Goal: Information Seeking & Learning: Learn about a topic

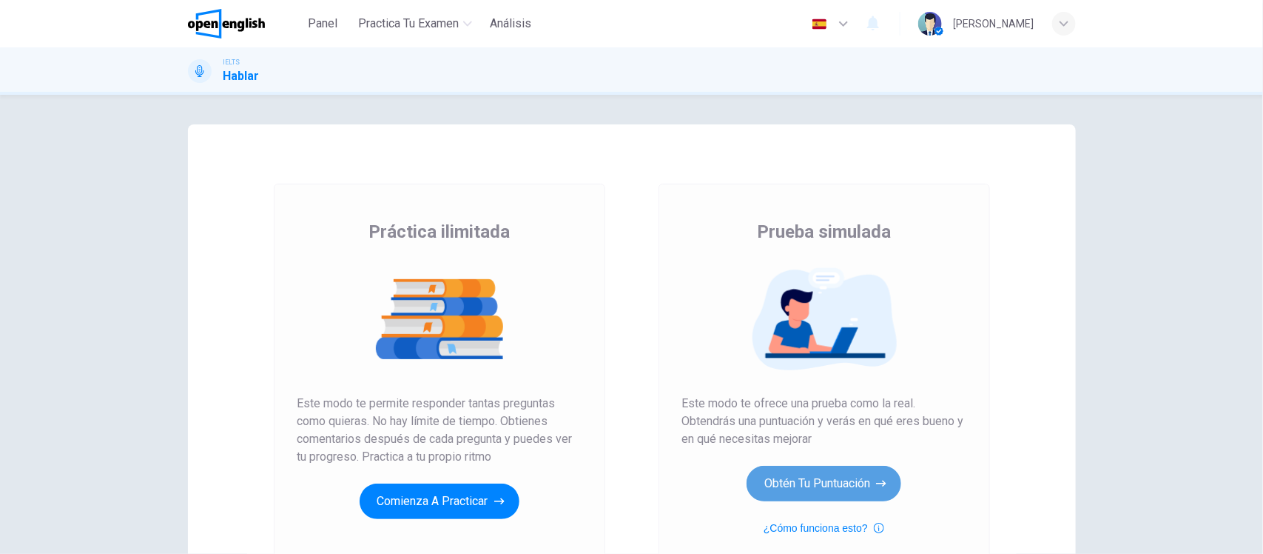
click at [777, 485] on button "Obtén tu puntuación" at bounding box center [824, 483] width 155 height 36
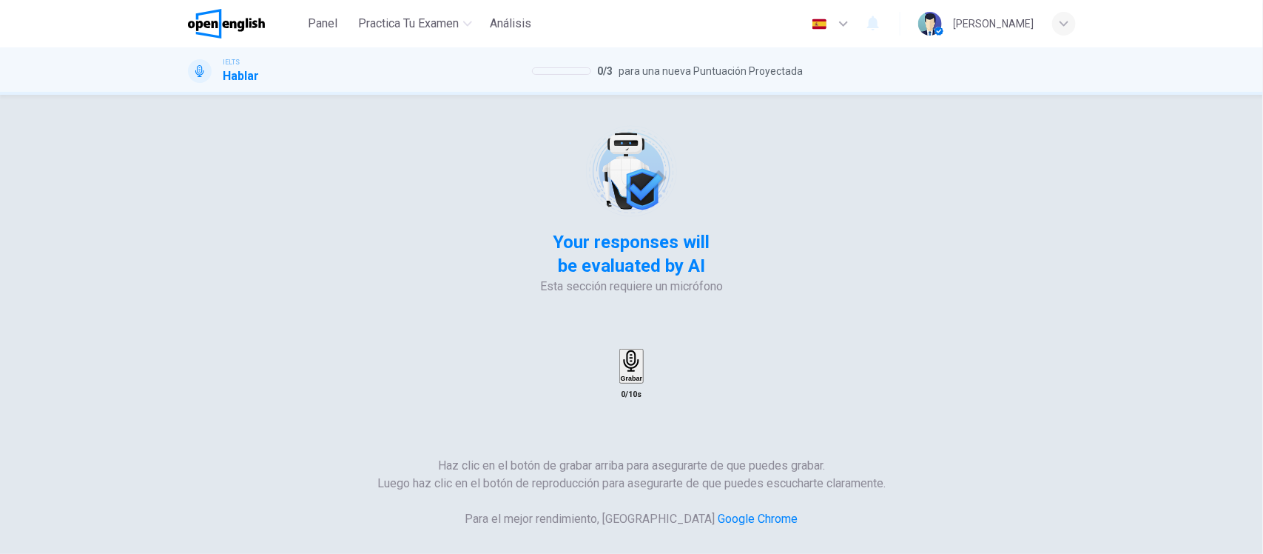
click at [642, 350] on div "Grabar" at bounding box center [631, 365] width 21 height 31
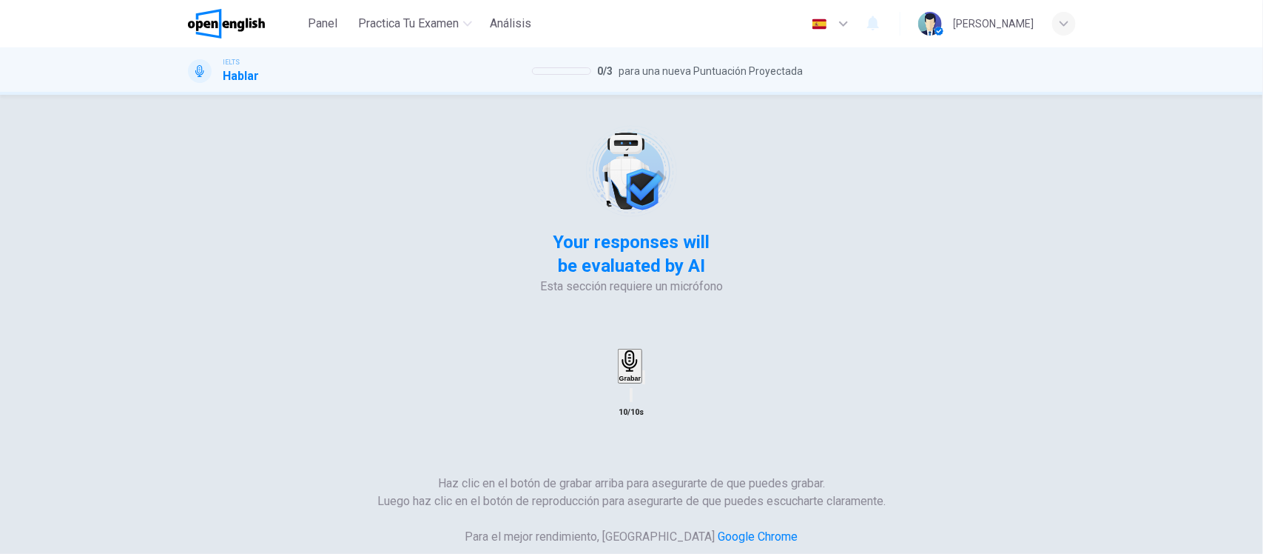
click at [644, 380] on icon "button" at bounding box center [644, 380] width 0 height 0
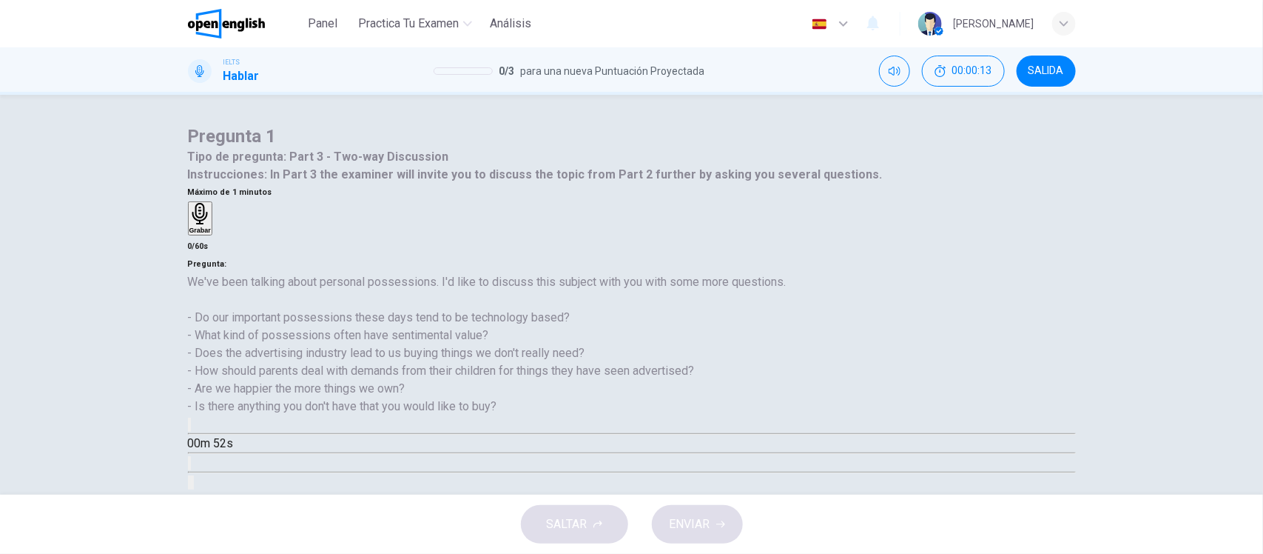
click at [167, 285] on div "Pregunta 1 Tipo de pregunta : Part 3 - Two-way Discussion Instrucciones : In Pa…" at bounding box center [631, 381] width 935 height 514
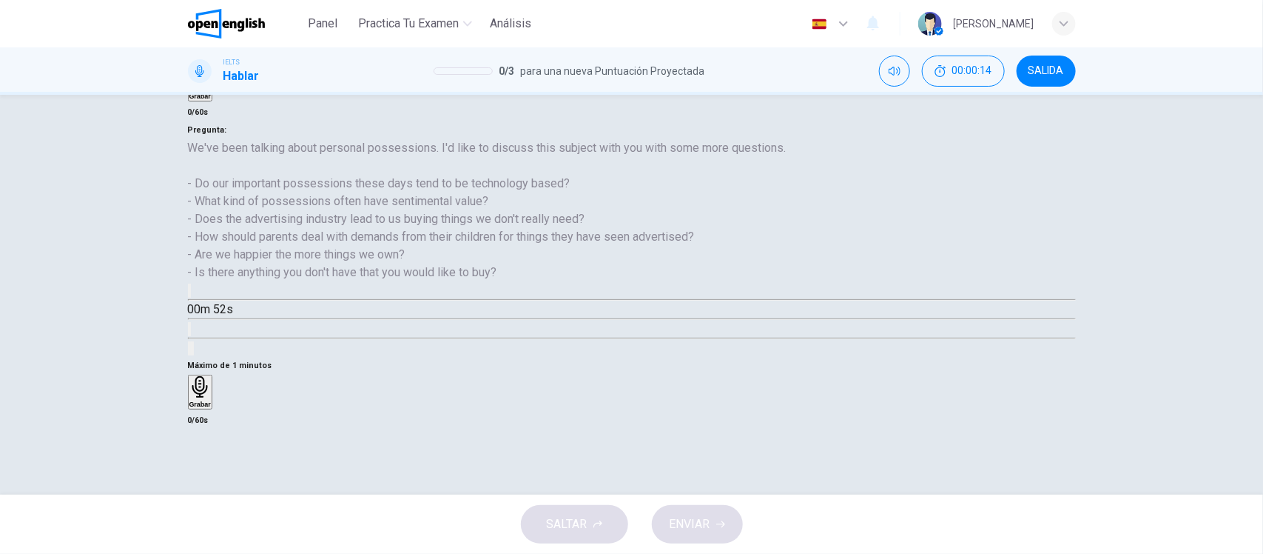
scroll to position [143, 0]
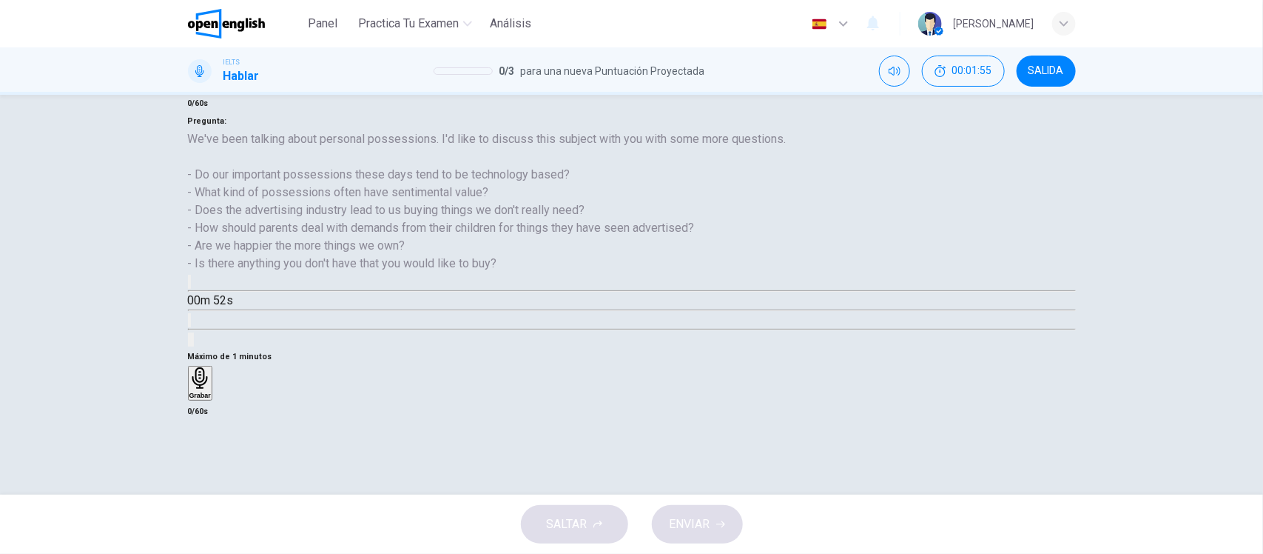
click at [211, 391] on h6 "Grabar" at bounding box center [199, 394] width 21 height 7
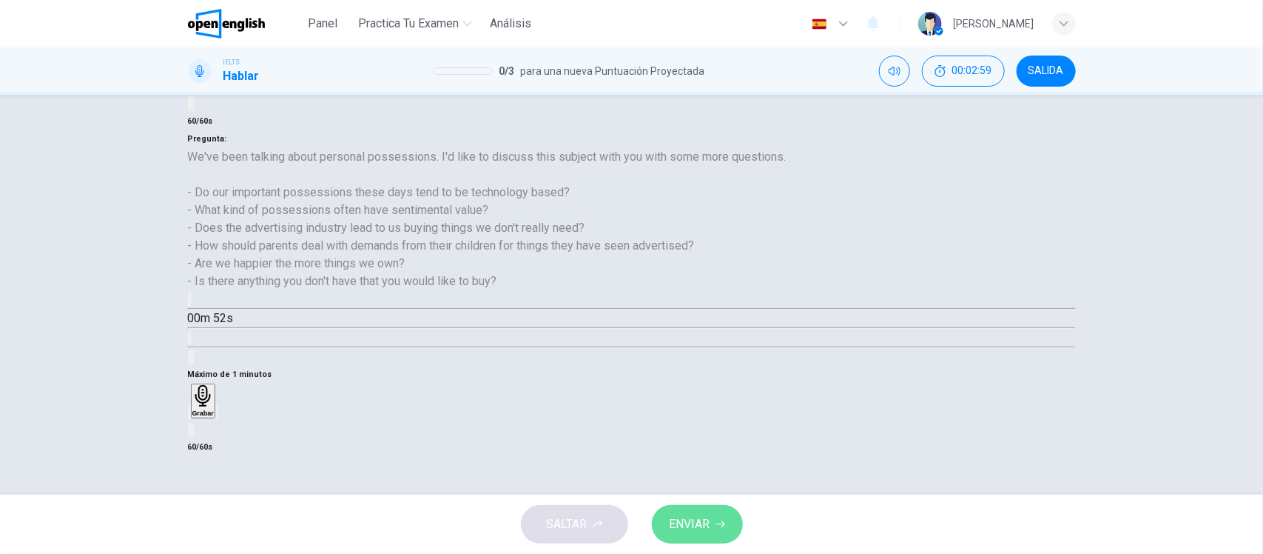
click at [697, 516] on span "ENVIAR" at bounding box center [690, 524] width 41 height 21
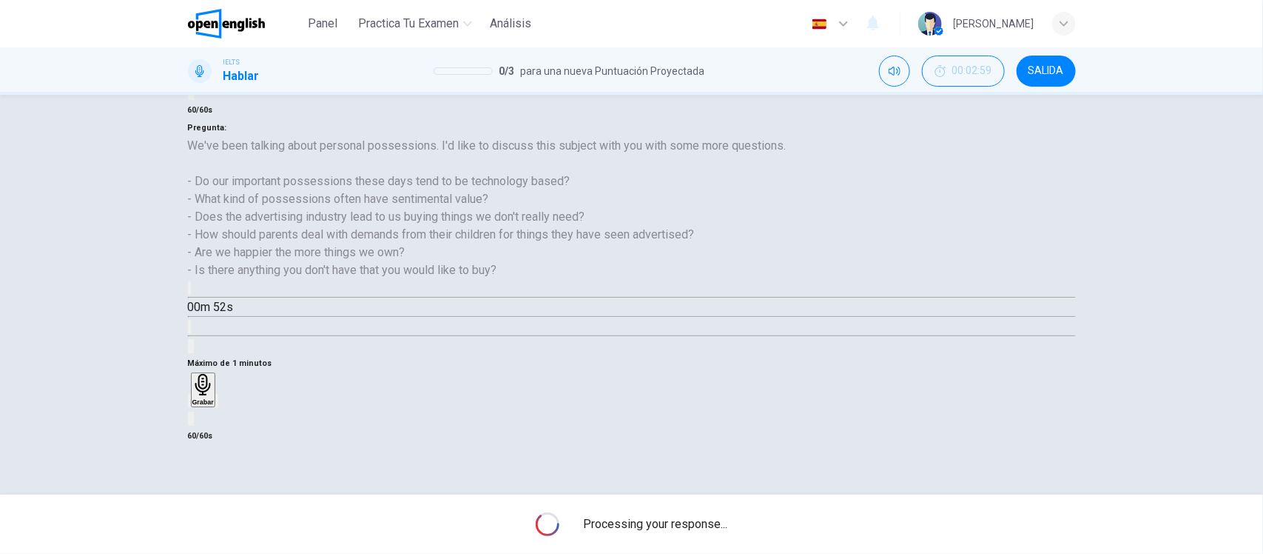
scroll to position [155, 0]
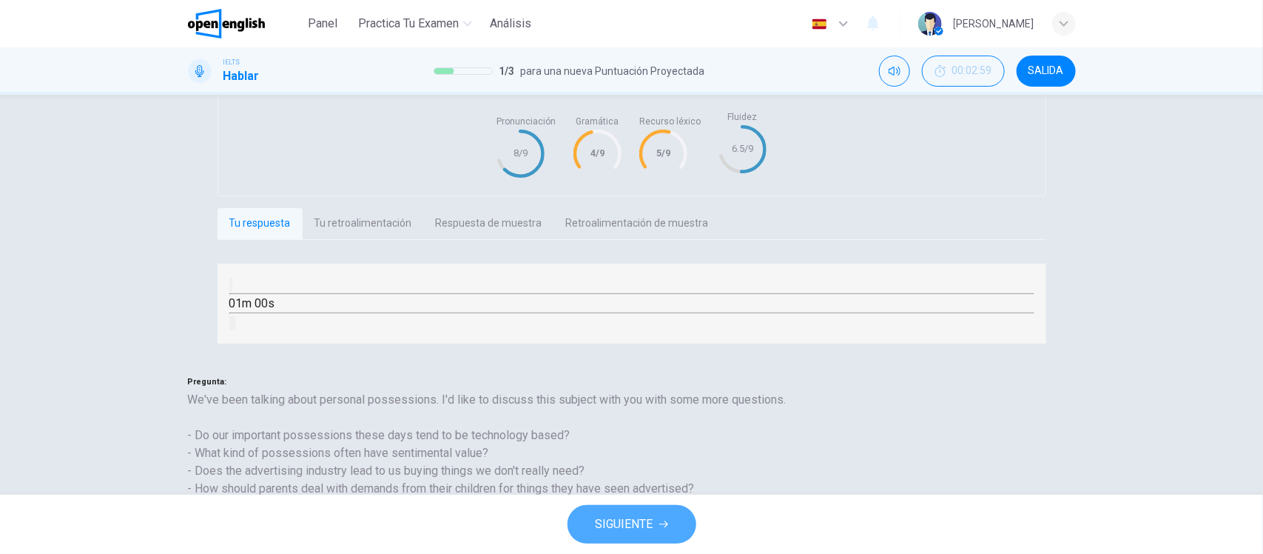
click at [633, 515] on span "SIGUIENTE" at bounding box center [625, 524] width 58 height 21
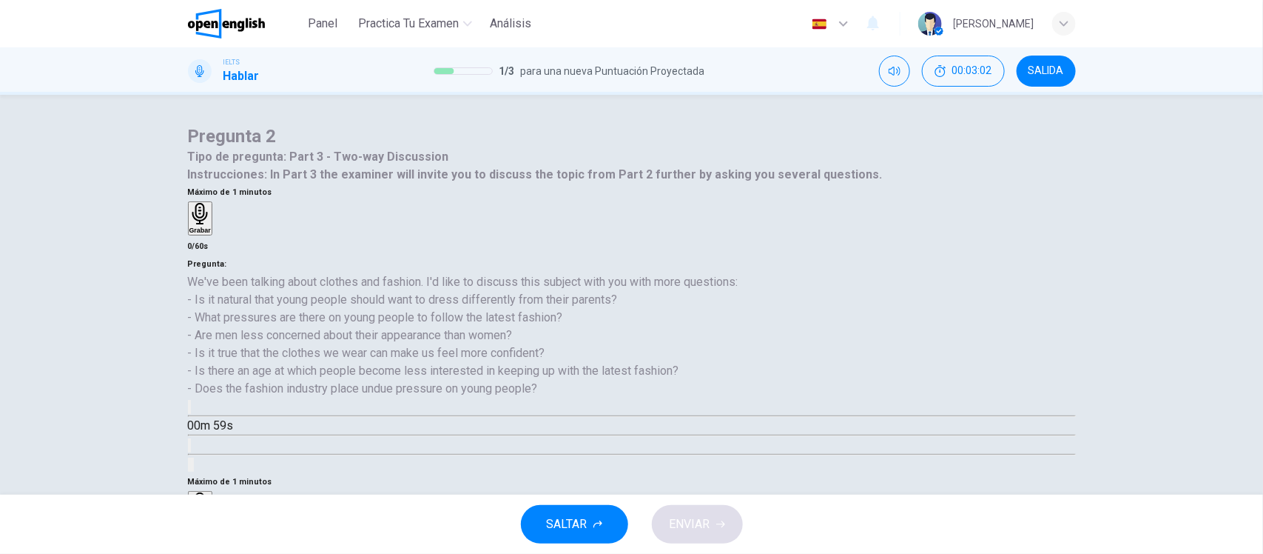
scroll to position [172, 0]
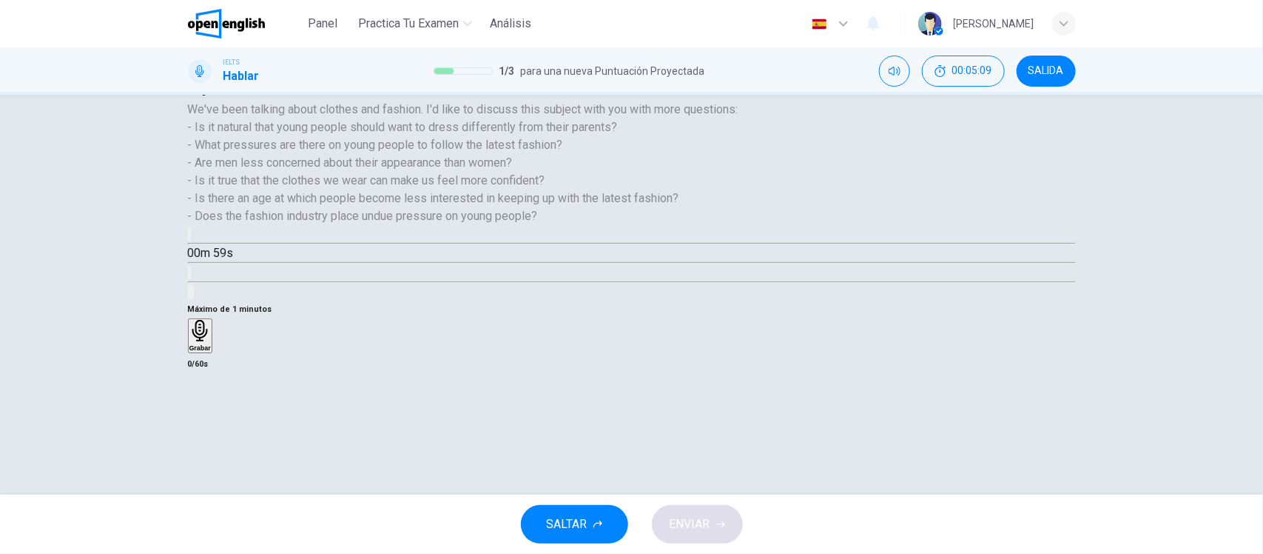
click at [211, 344] on h6 "Grabar" at bounding box center [199, 347] width 21 height 7
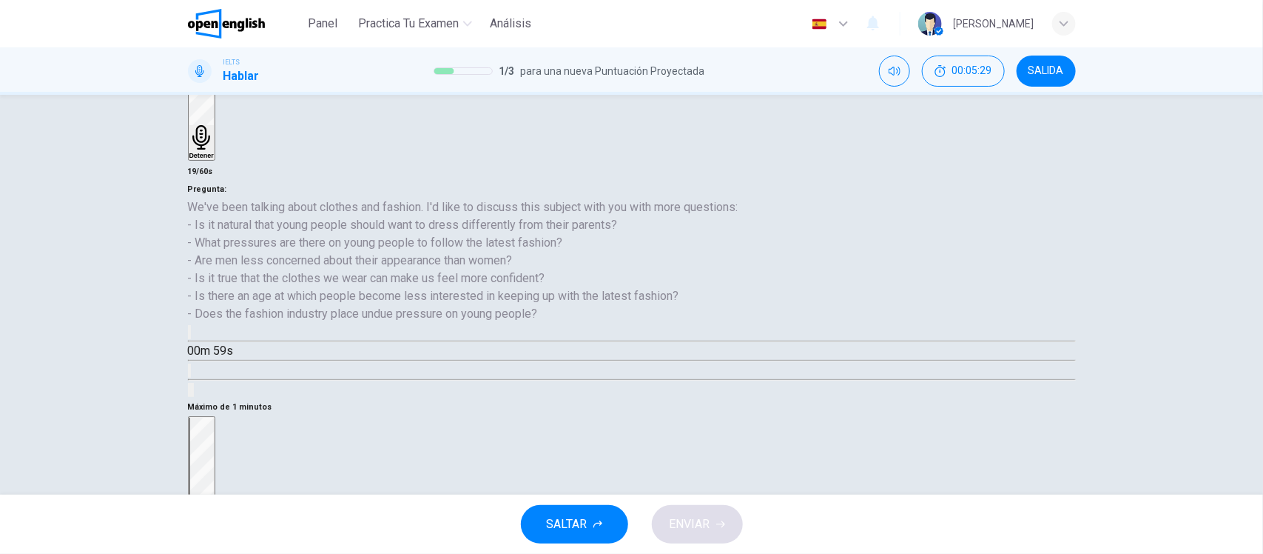
click at [214, 417] on div "Detener" at bounding box center [201, 481] width 24 height 129
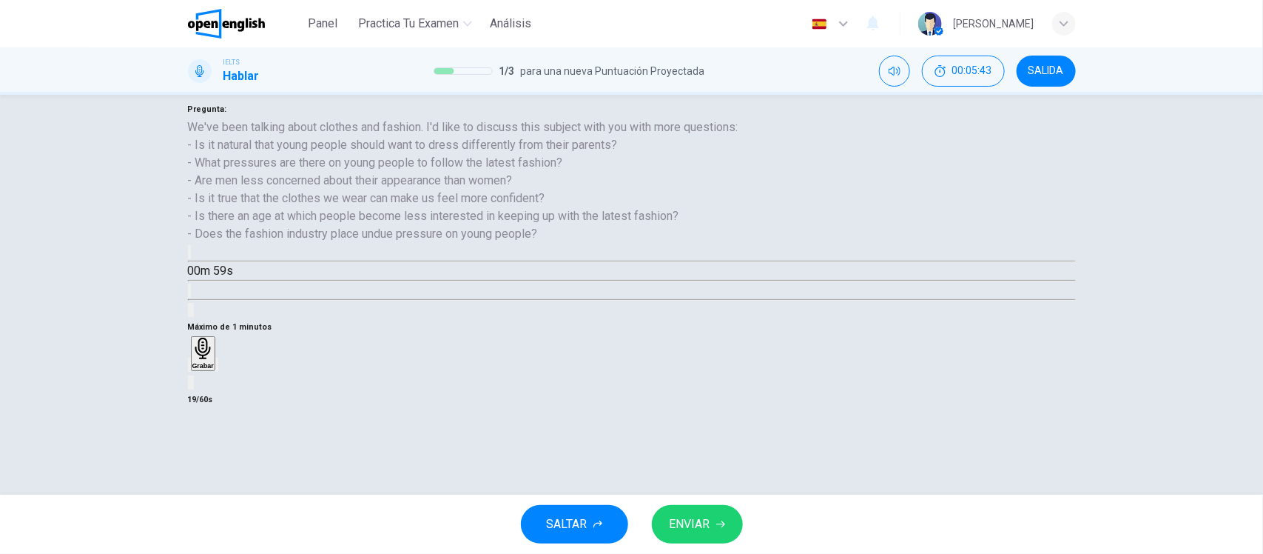
click at [214, 337] on div "Grabar" at bounding box center [202, 352] width 21 height 31
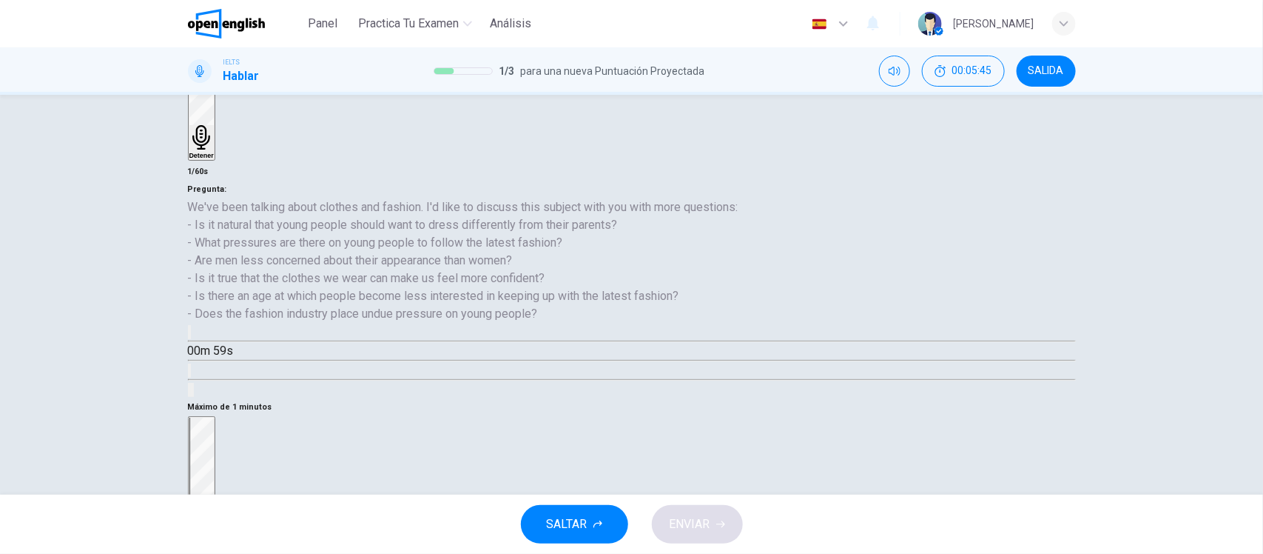
click at [214, 417] on div "Detener" at bounding box center [201, 481] width 24 height 129
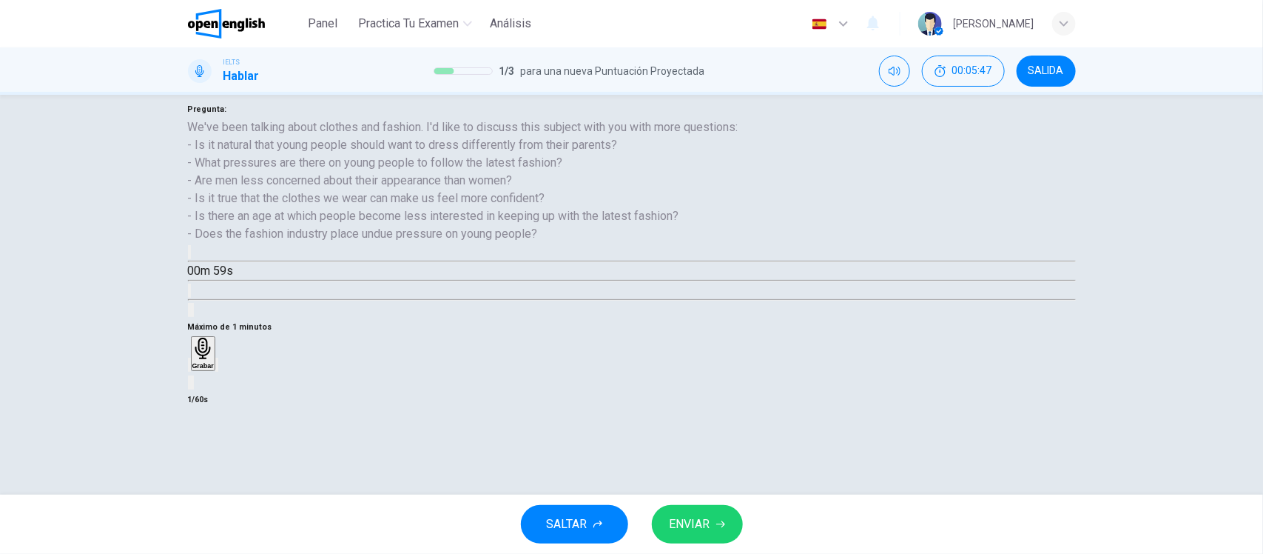
click at [214, 337] on div "Grabar" at bounding box center [202, 352] width 21 height 31
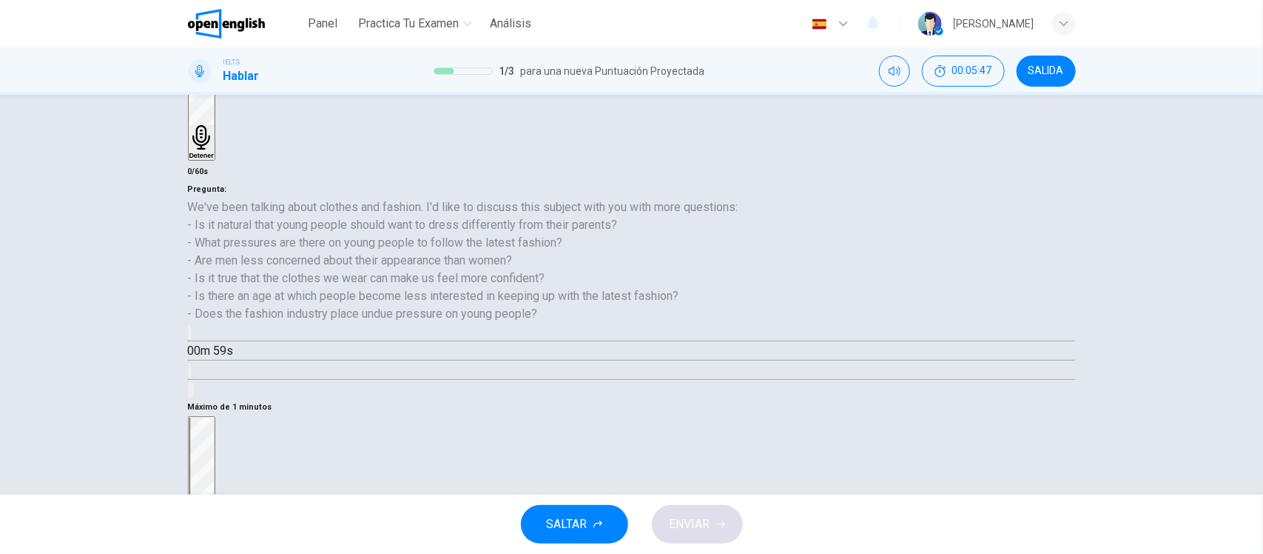
click at [214, 417] on div "Detener" at bounding box center [201, 481] width 24 height 129
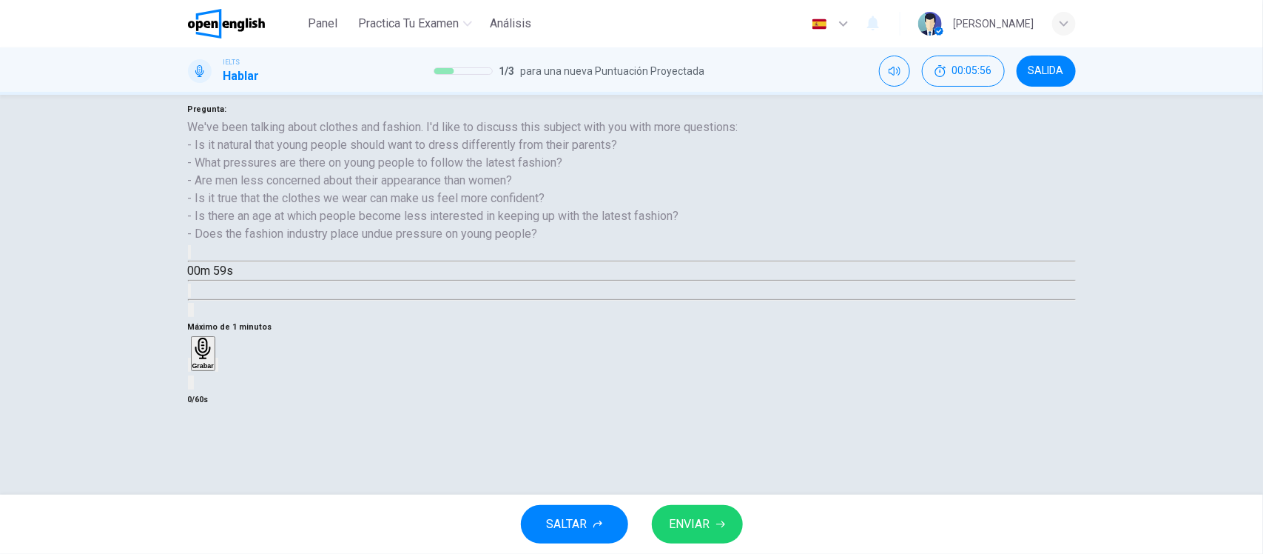
click at [214, 337] on div "Grabar" at bounding box center [202, 352] width 21 height 31
click at [704, 524] on span "ENVIAR" at bounding box center [690, 524] width 41 height 21
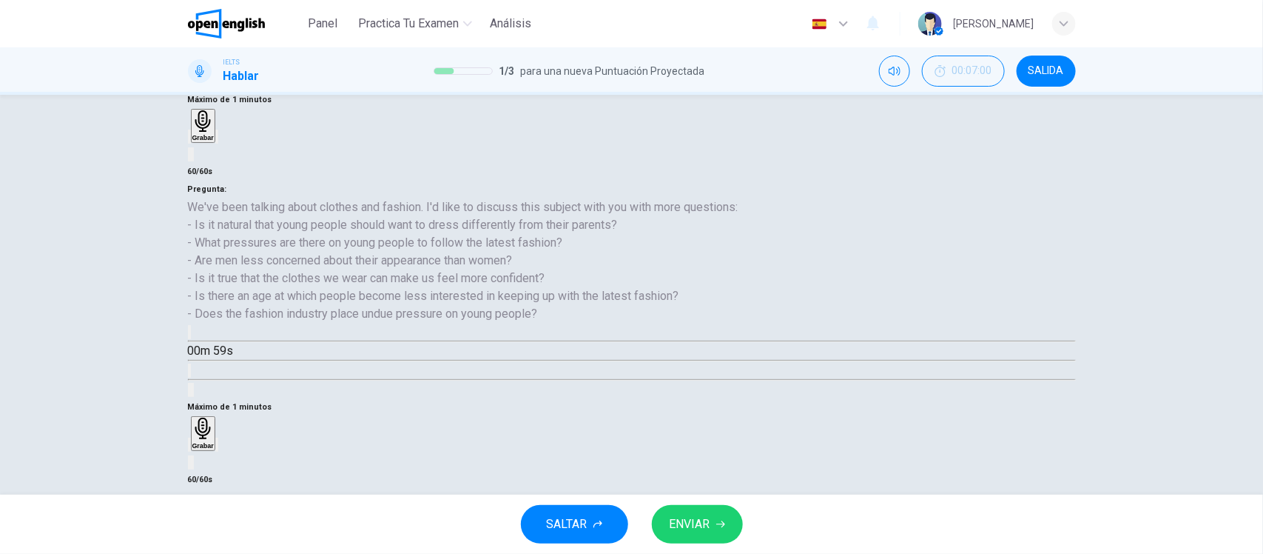
scroll to position [93, 0]
click at [217, 447] on icon "button" at bounding box center [217, 447] width 0 height 0
click at [670, 525] on span "ENVIAR" at bounding box center [690, 524] width 41 height 21
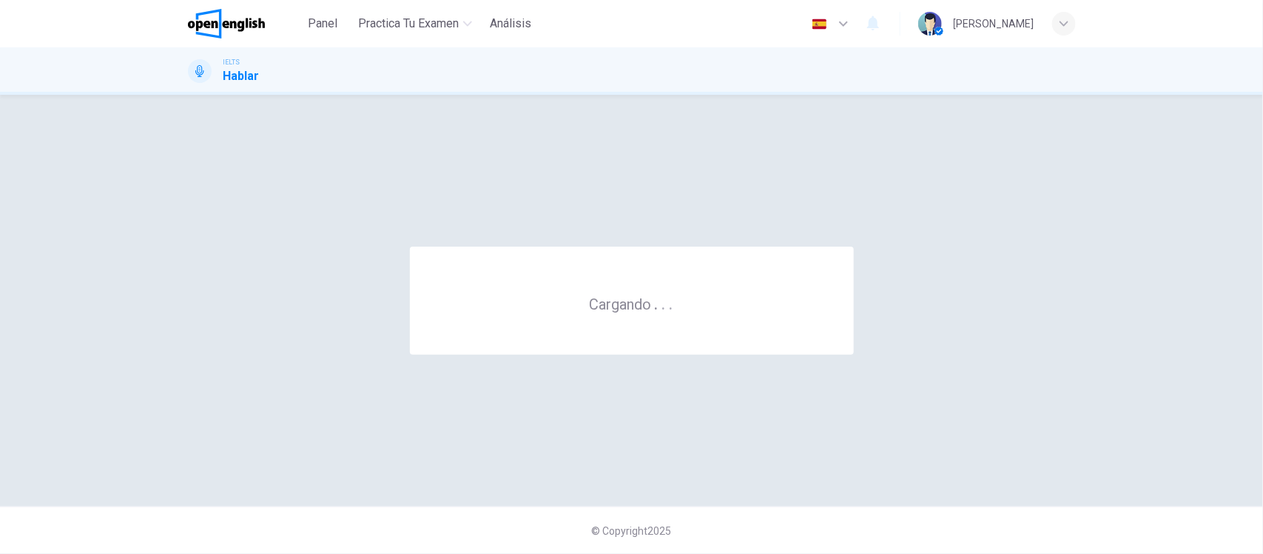
scroll to position [0, 0]
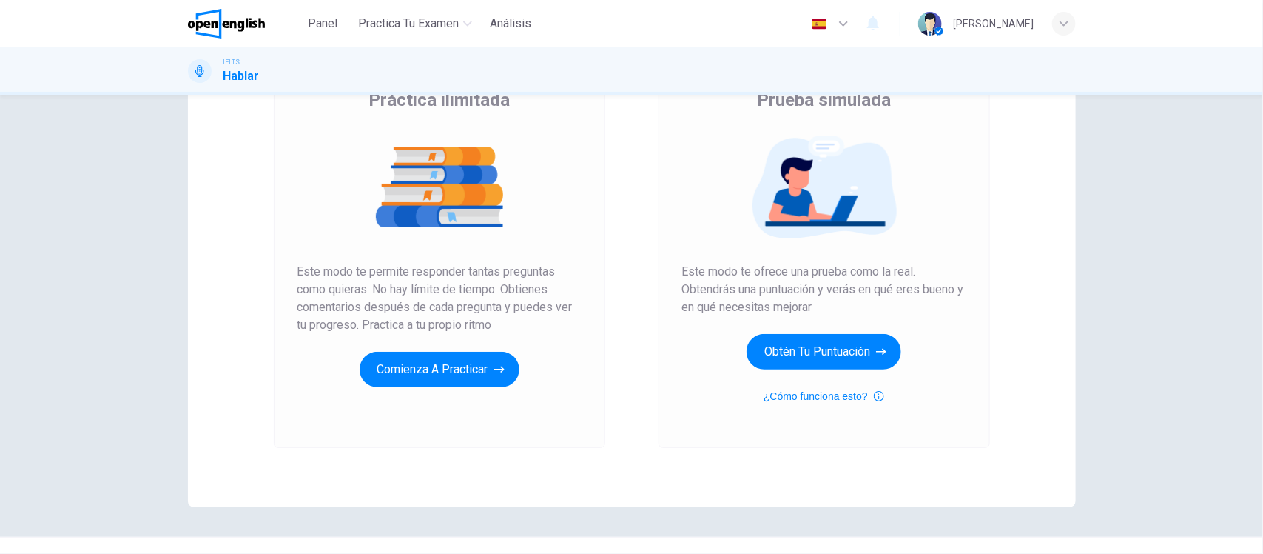
scroll to position [135, 0]
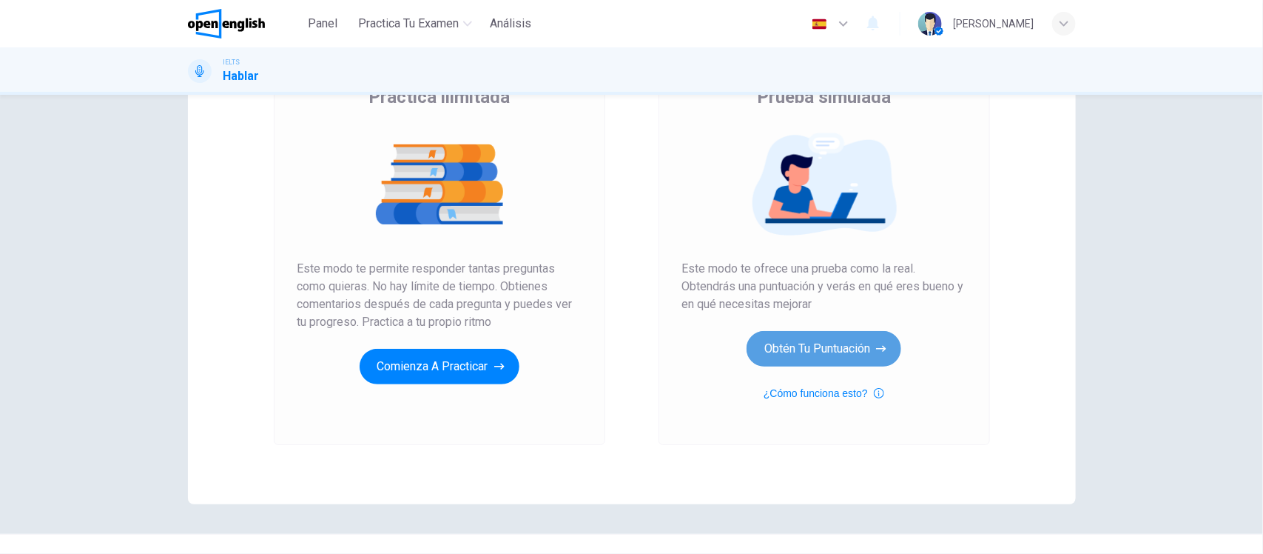
click at [812, 352] on button "Obtén tu puntuación" at bounding box center [824, 349] width 155 height 36
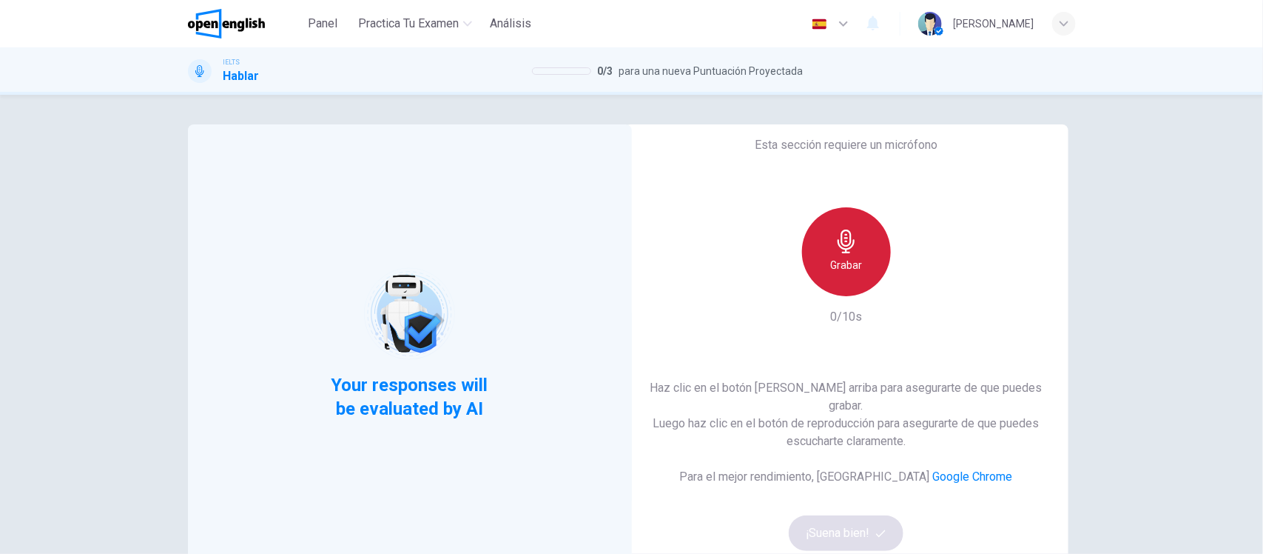
click at [838, 249] on icon "button" at bounding box center [846, 241] width 17 height 24
click at [827, 261] on div "Grabar" at bounding box center [846, 251] width 89 height 89
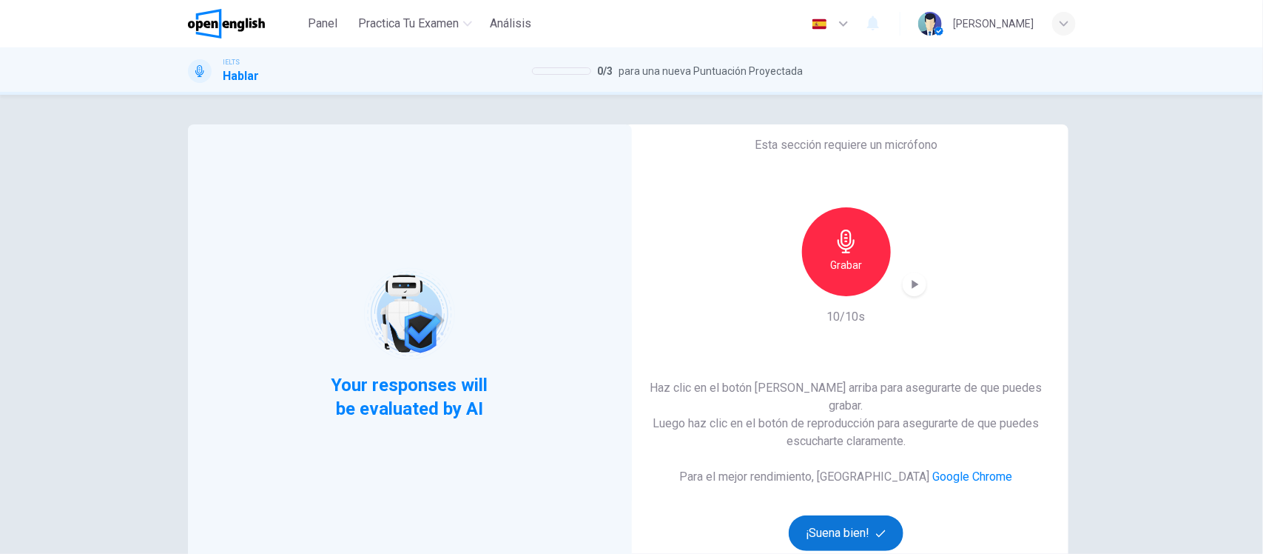
click at [836, 524] on button "¡Suena bien!" at bounding box center [846, 533] width 115 height 36
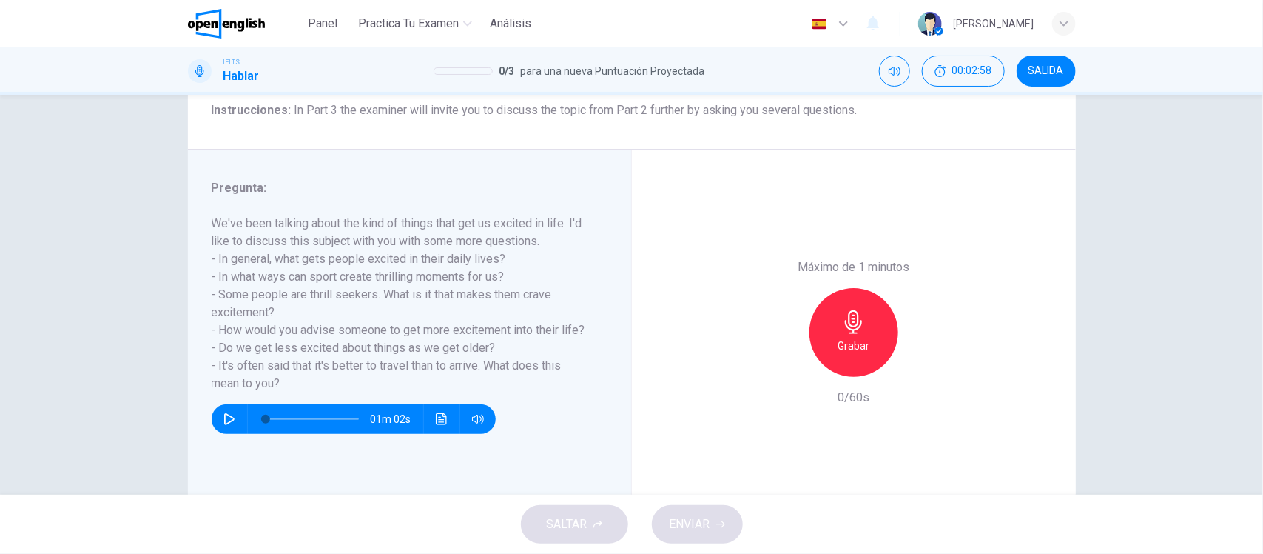
scroll to position [105, 0]
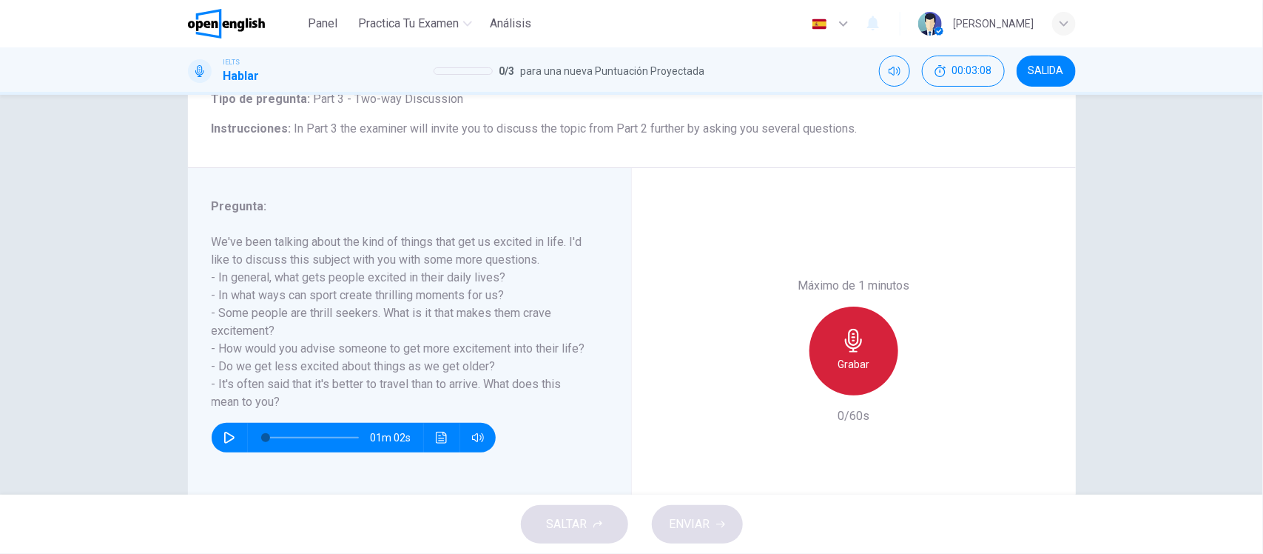
click at [835, 337] on div "Grabar" at bounding box center [854, 350] width 89 height 89
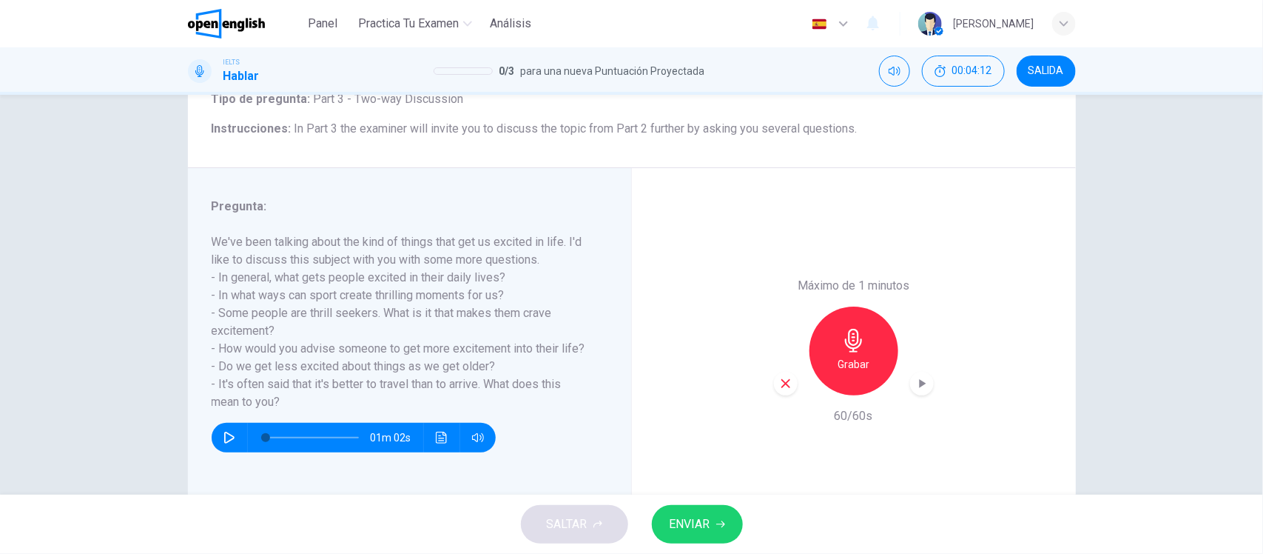
click at [696, 514] on span "ENVIAR" at bounding box center [690, 524] width 41 height 21
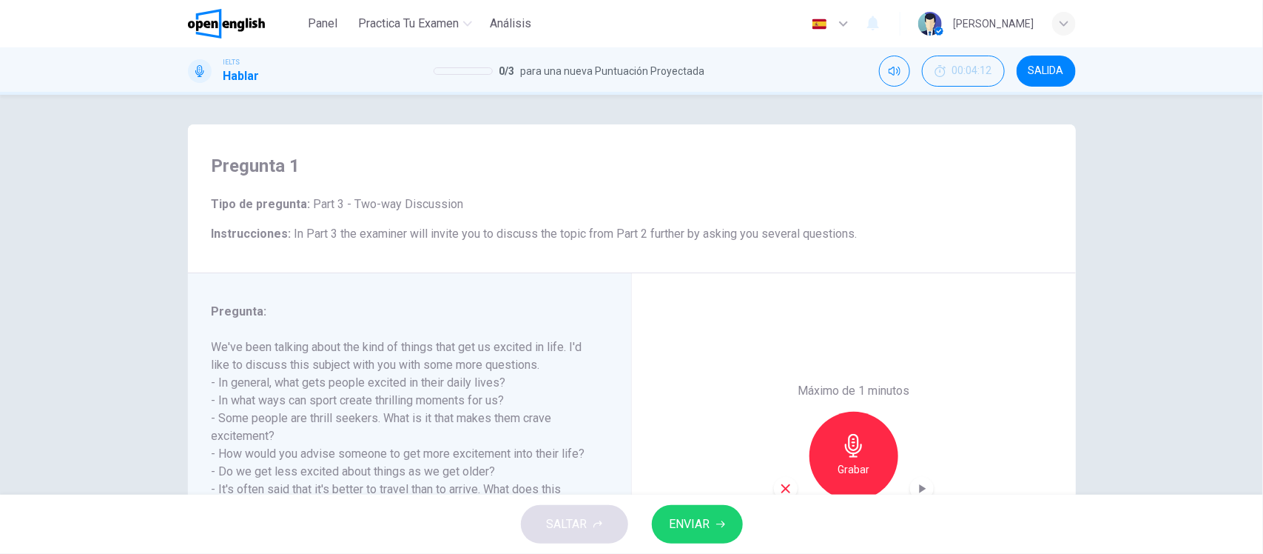
scroll to position [172, 0]
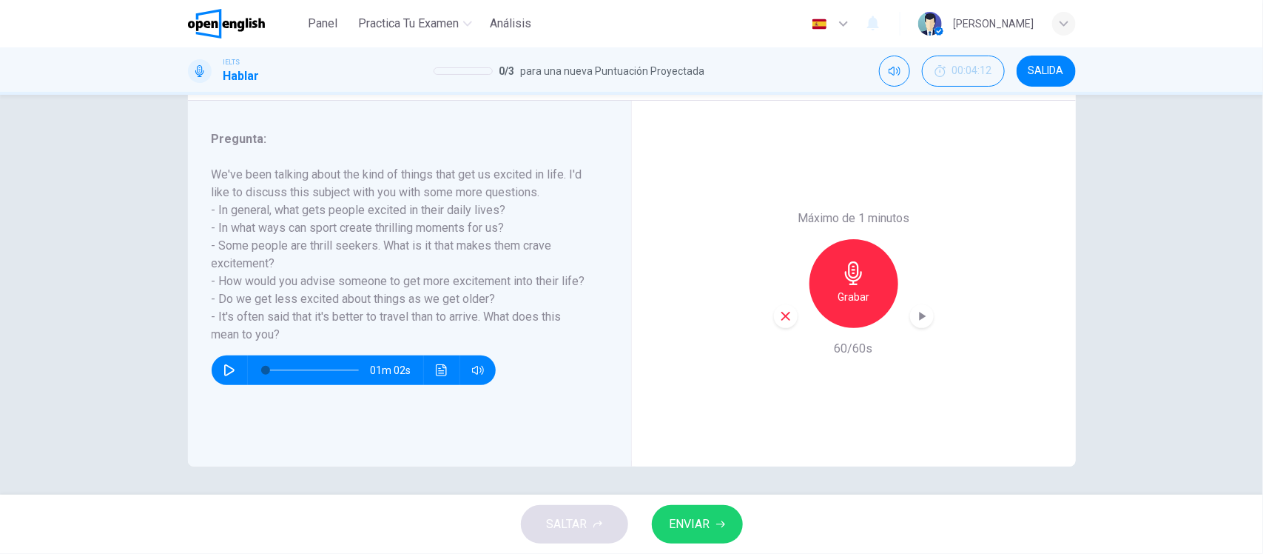
click at [921, 317] on icon "button" at bounding box center [922, 316] width 15 height 15
click at [708, 520] on span "ENVIAR" at bounding box center [690, 524] width 41 height 21
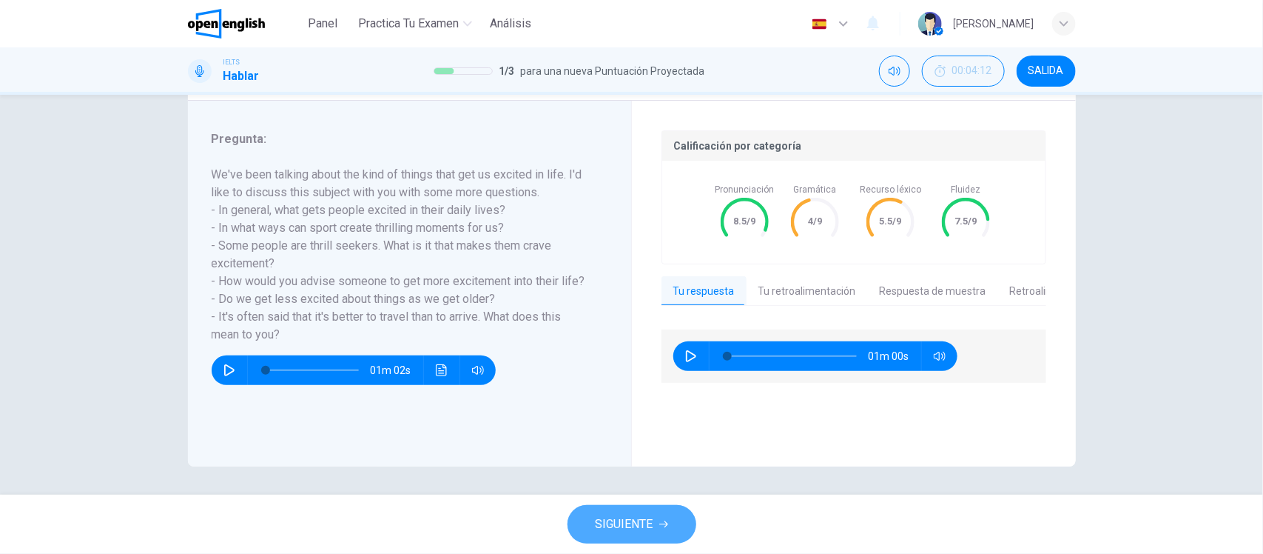
click at [631, 522] on span "SIGUIENTE" at bounding box center [625, 524] width 58 height 21
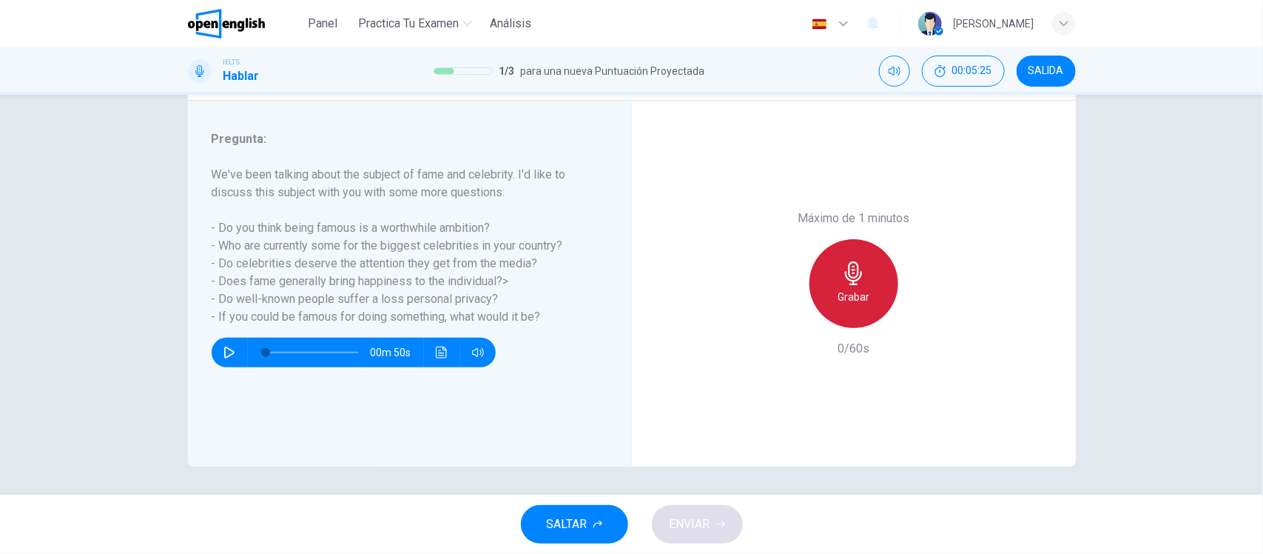
click at [846, 285] on div "Grabar" at bounding box center [854, 283] width 89 height 89
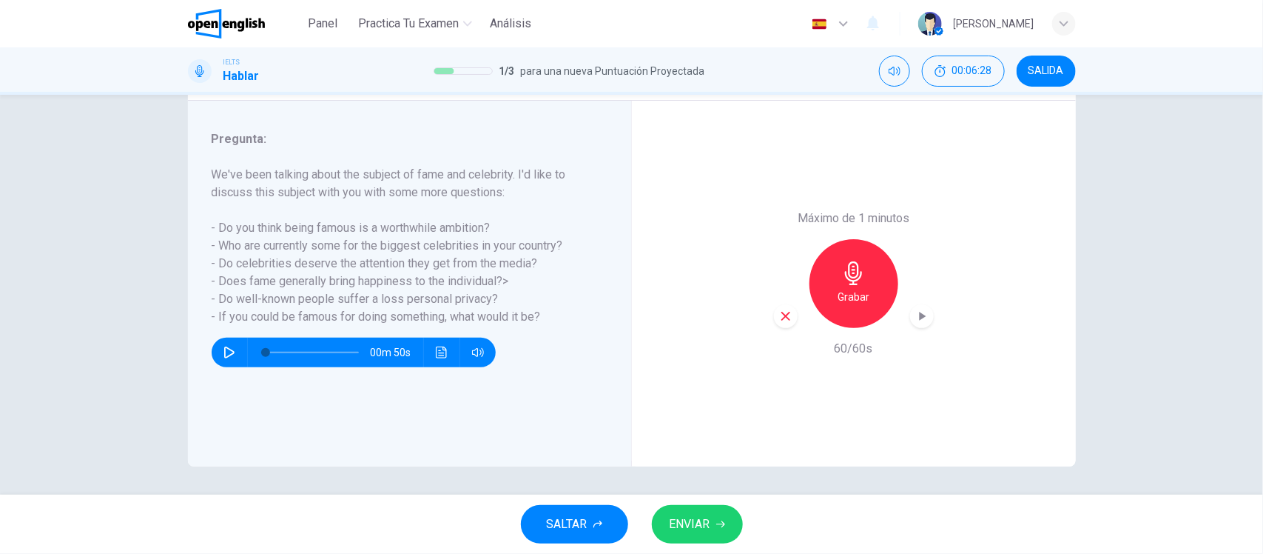
click at [716, 530] on button "ENVIAR" at bounding box center [697, 524] width 91 height 38
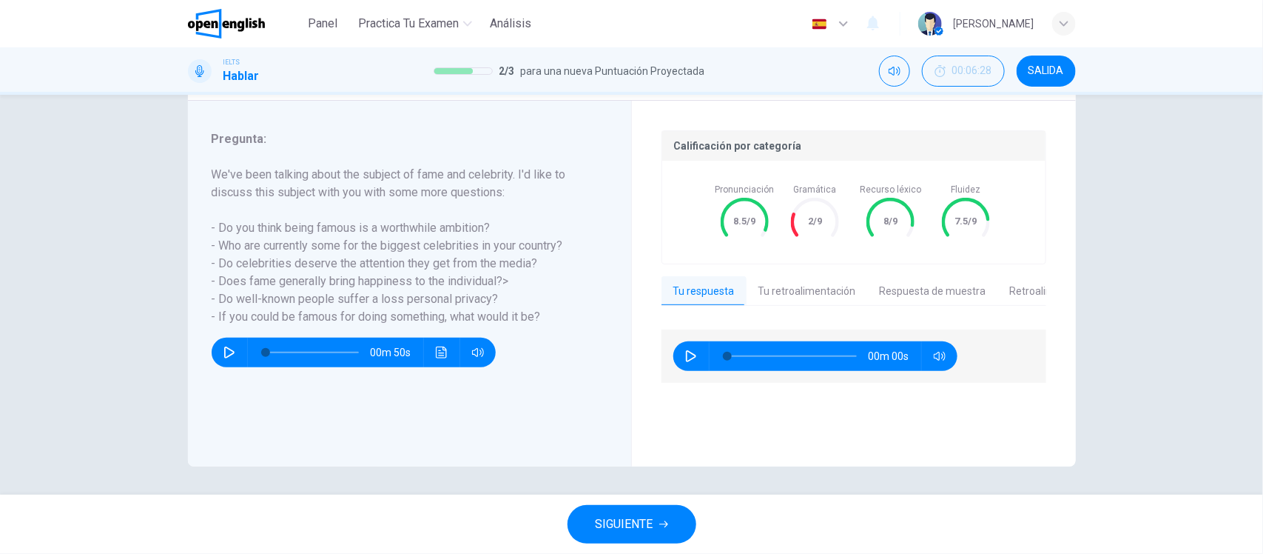
click at [613, 520] on span "SIGUIENTE" at bounding box center [625, 524] width 58 height 21
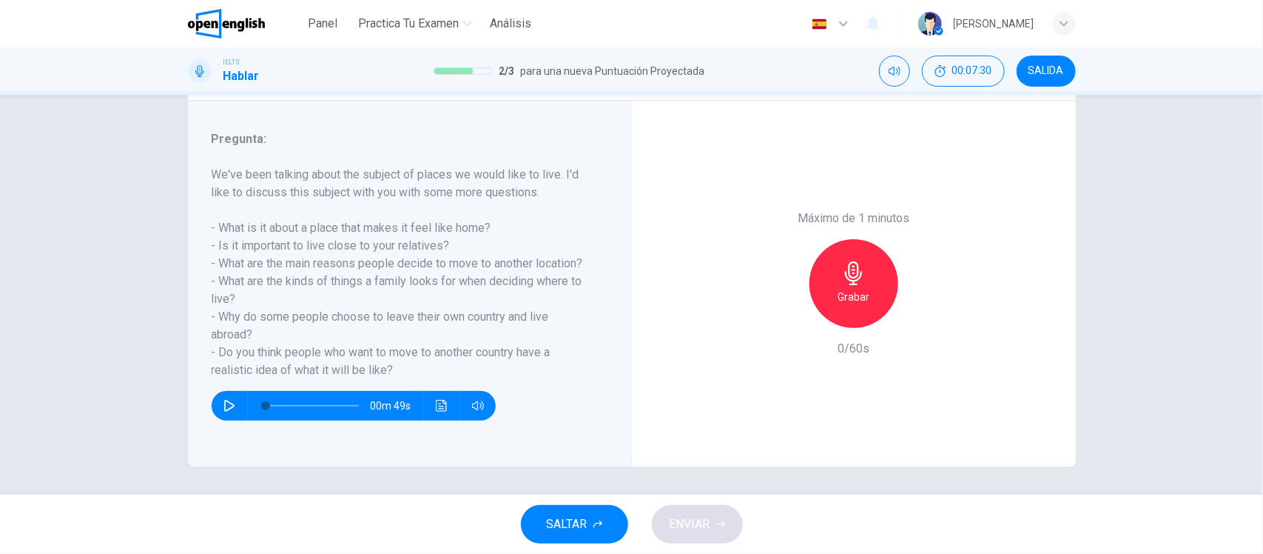
click at [126, 267] on div "Pregunta 3 Tipo de pregunta : Part 3 - Two-way Discussion Instrucciones : In Pa…" at bounding box center [631, 295] width 1263 height 400
click at [848, 268] on icon "button" at bounding box center [854, 273] width 24 height 24
click at [724, 524] on icon "button" at bounding box center [720, 524] width 9 height 7
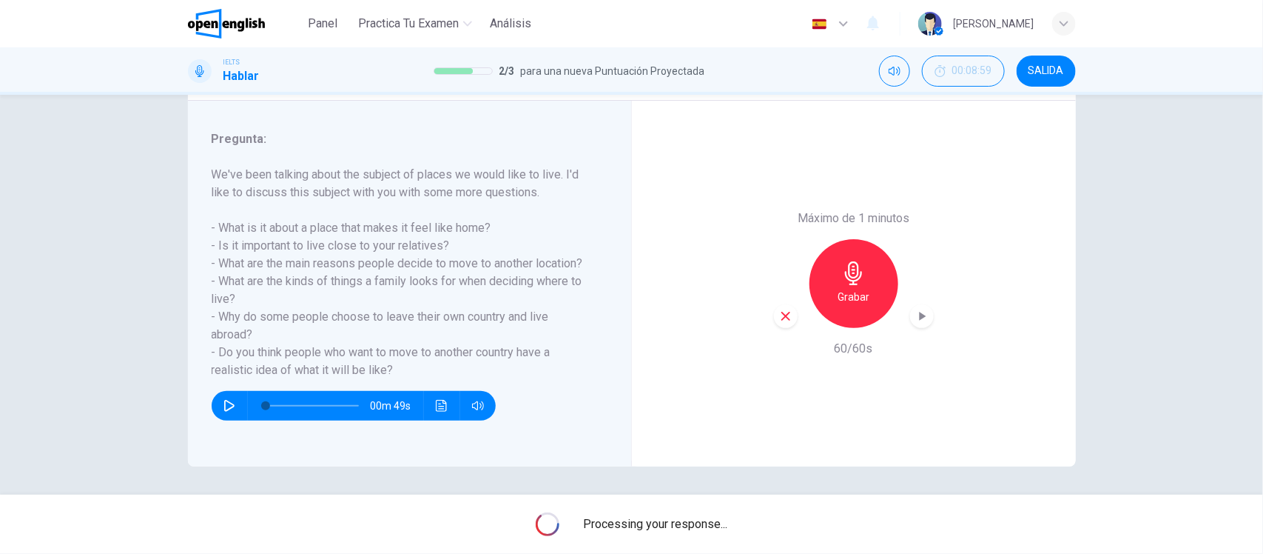
click at [762, 138] on div "Máximo de 1 minutos Grabar 60/60s" at bounding box center [854, 284] width 444 height 366
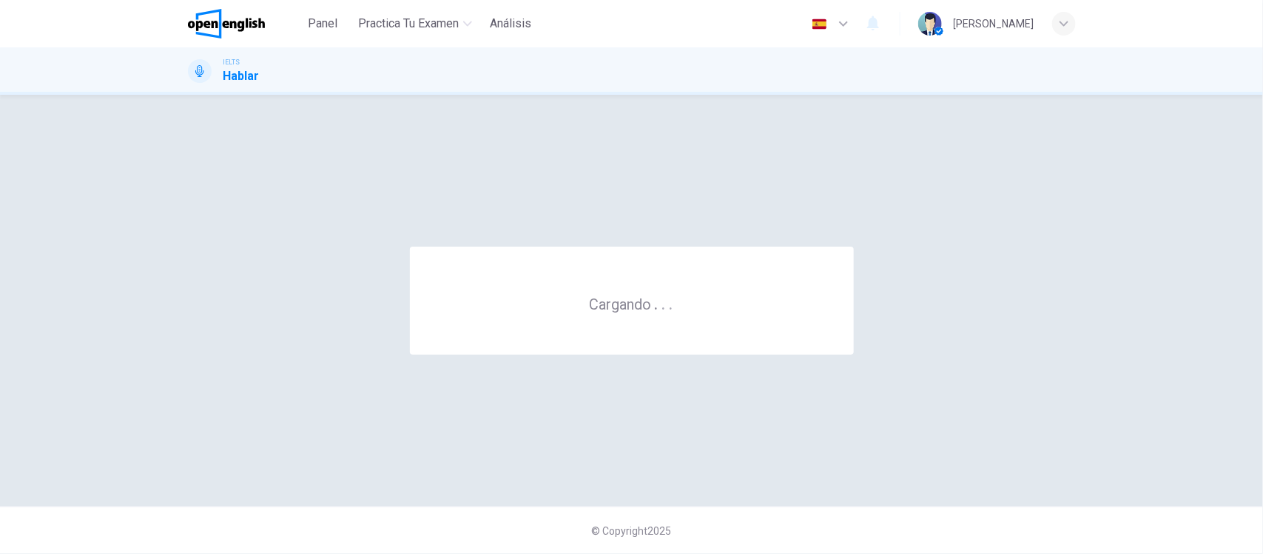
scroll to position [0, 0]
